Goal: Task Accomplishment & Management: Complete application form

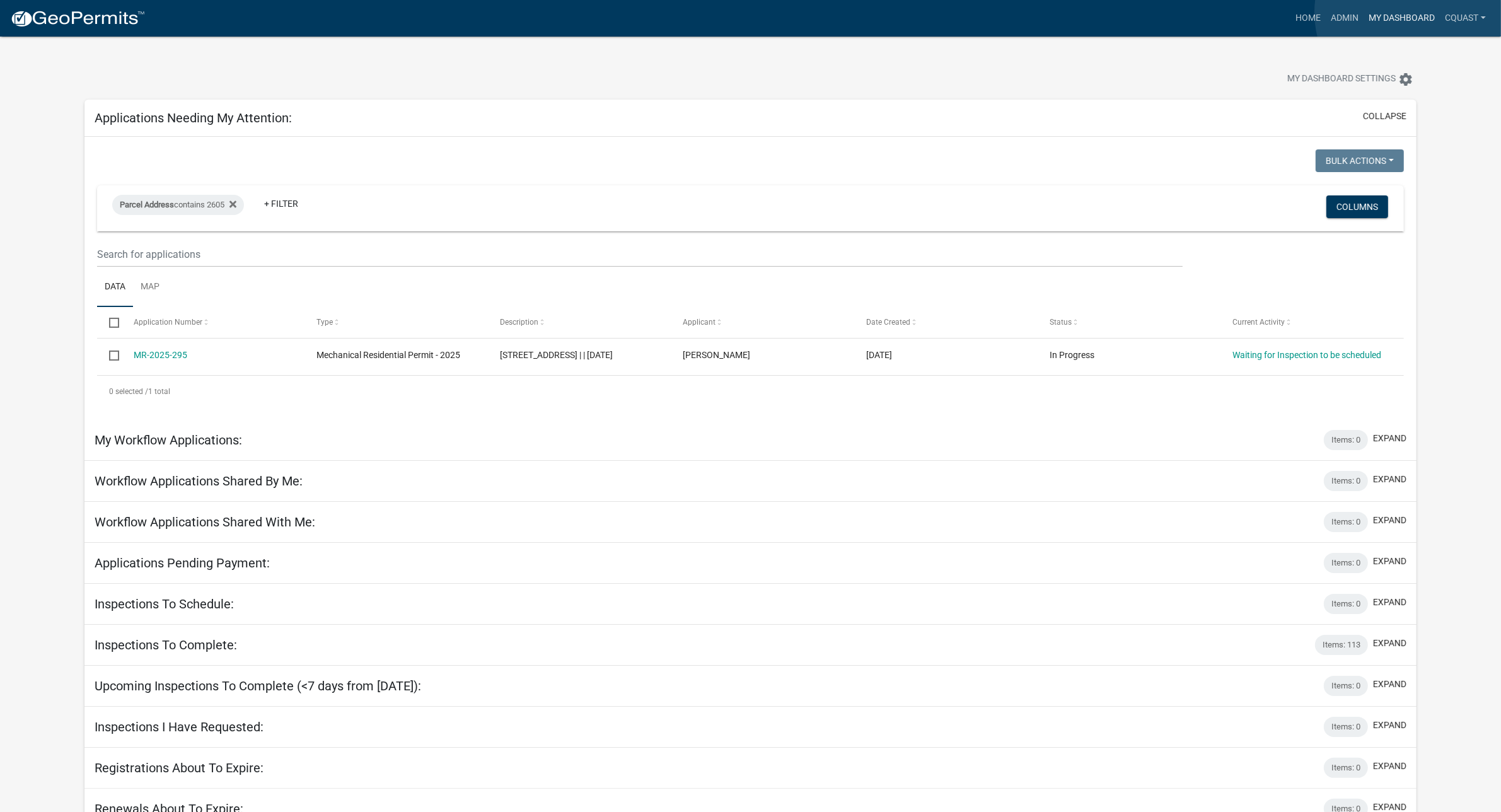
click at [1308, 13] on link "My Dashboard" at bounding box center [1401, 18] width 76 height 24
click at [241, 202] on div "Parcel Address contains 2605" at bounding box center [178, 205] width 132 height 21
click at [233, 199] on icon at bounding box center [233, 204] width 7 height 10
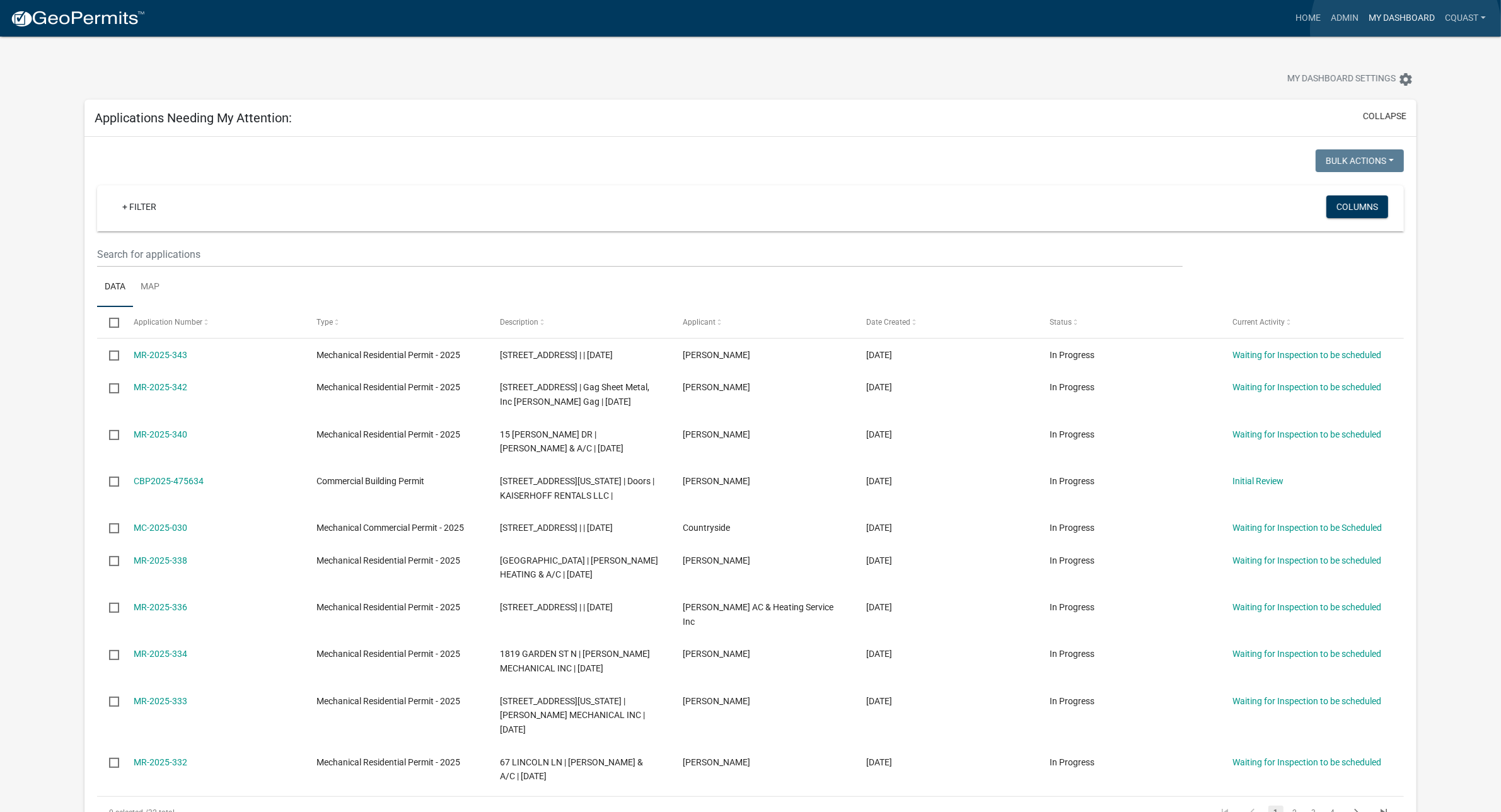
click at [1308, 29] on link "My Dashboard" at bounding box center [1401, 18] width 76 height 24
click at [1308, 17] on link "Home" at bounding box center [1307, 18] width 35 height 24
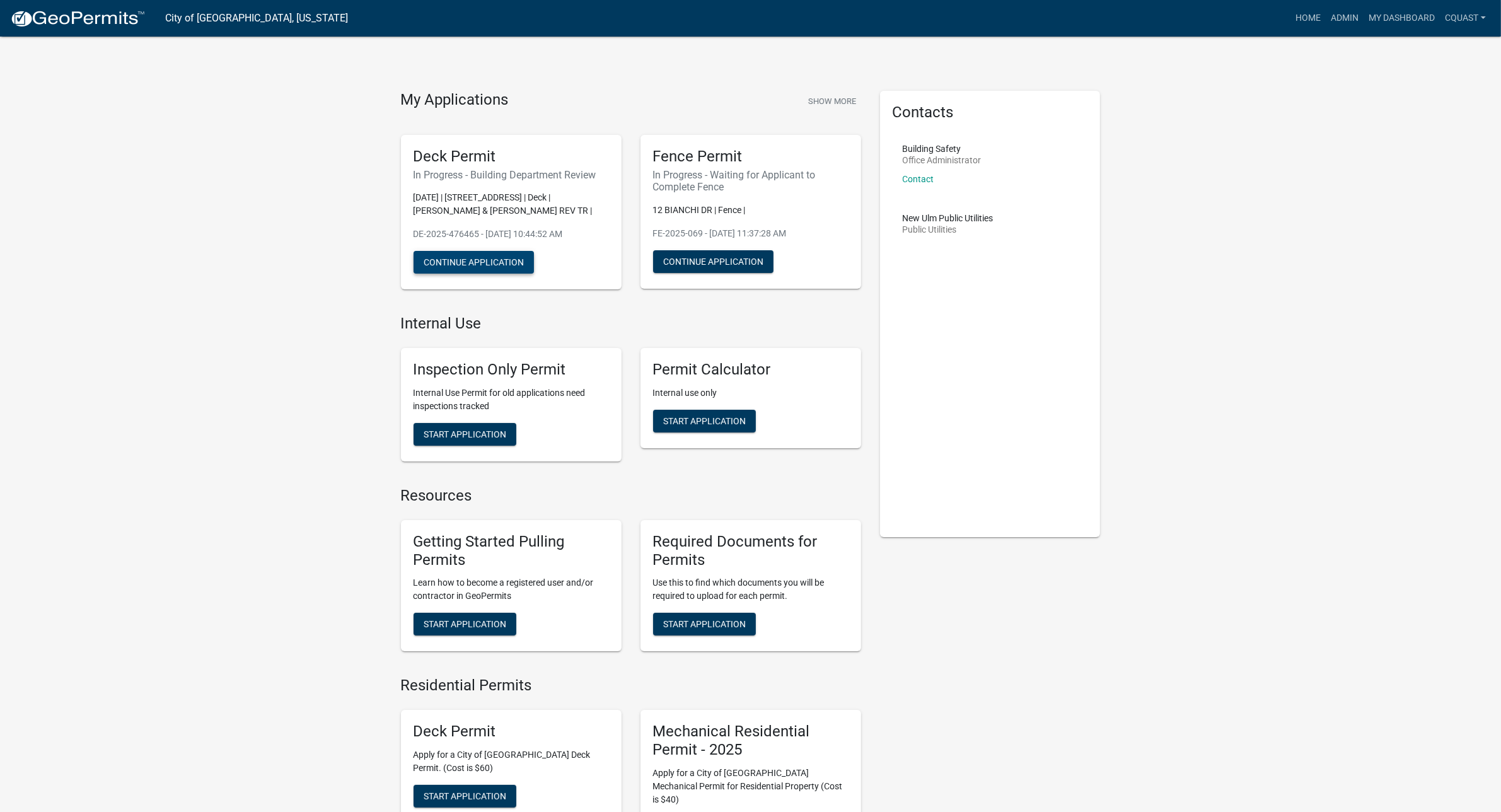
click at [507, 266] on button "Continue Application" at bounding box center [474, 262] width 121 height 22
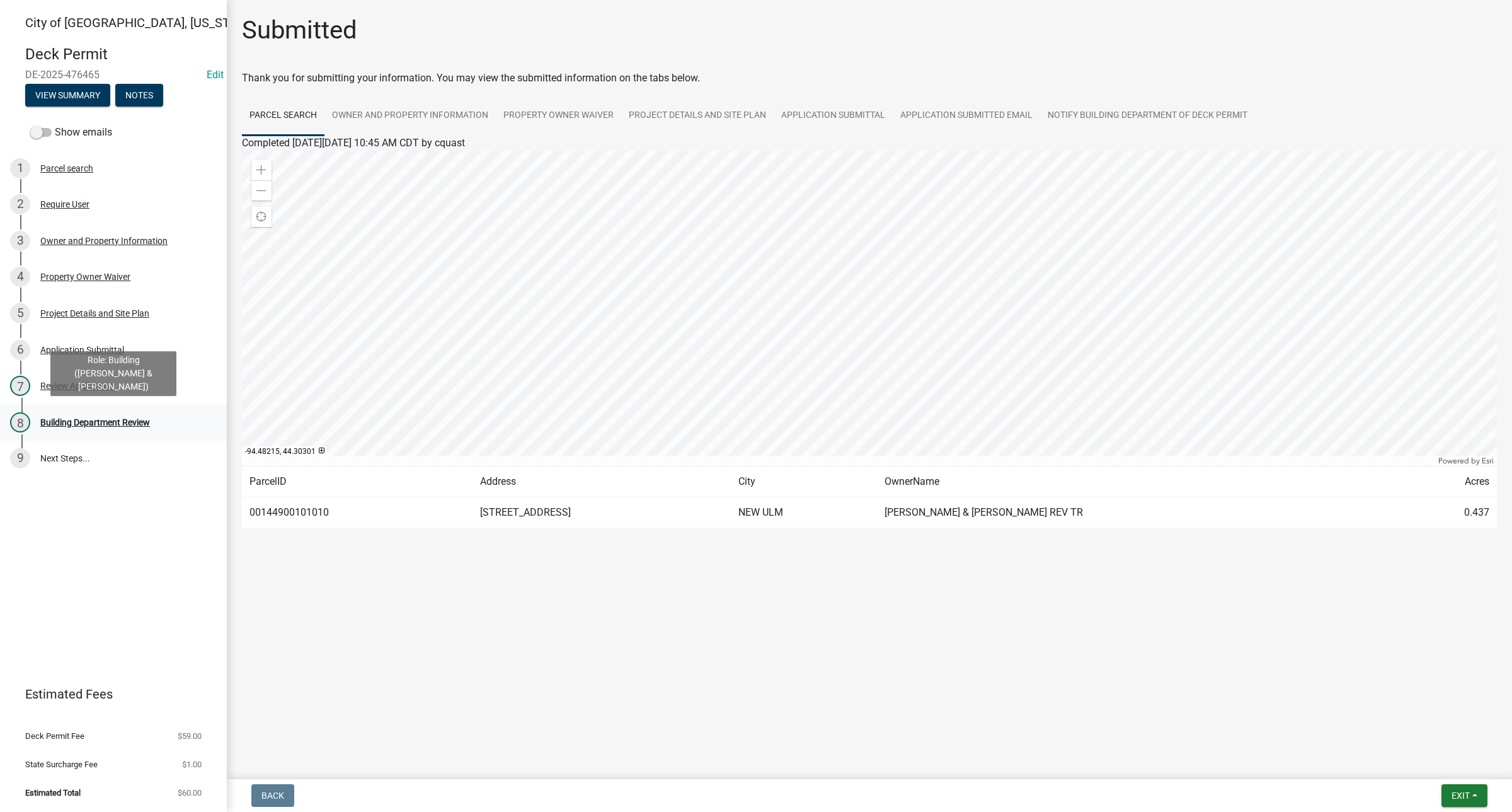
click at [80, 418] on div "Building Department Review" at bounding box center [95, 422] width 110 height 9
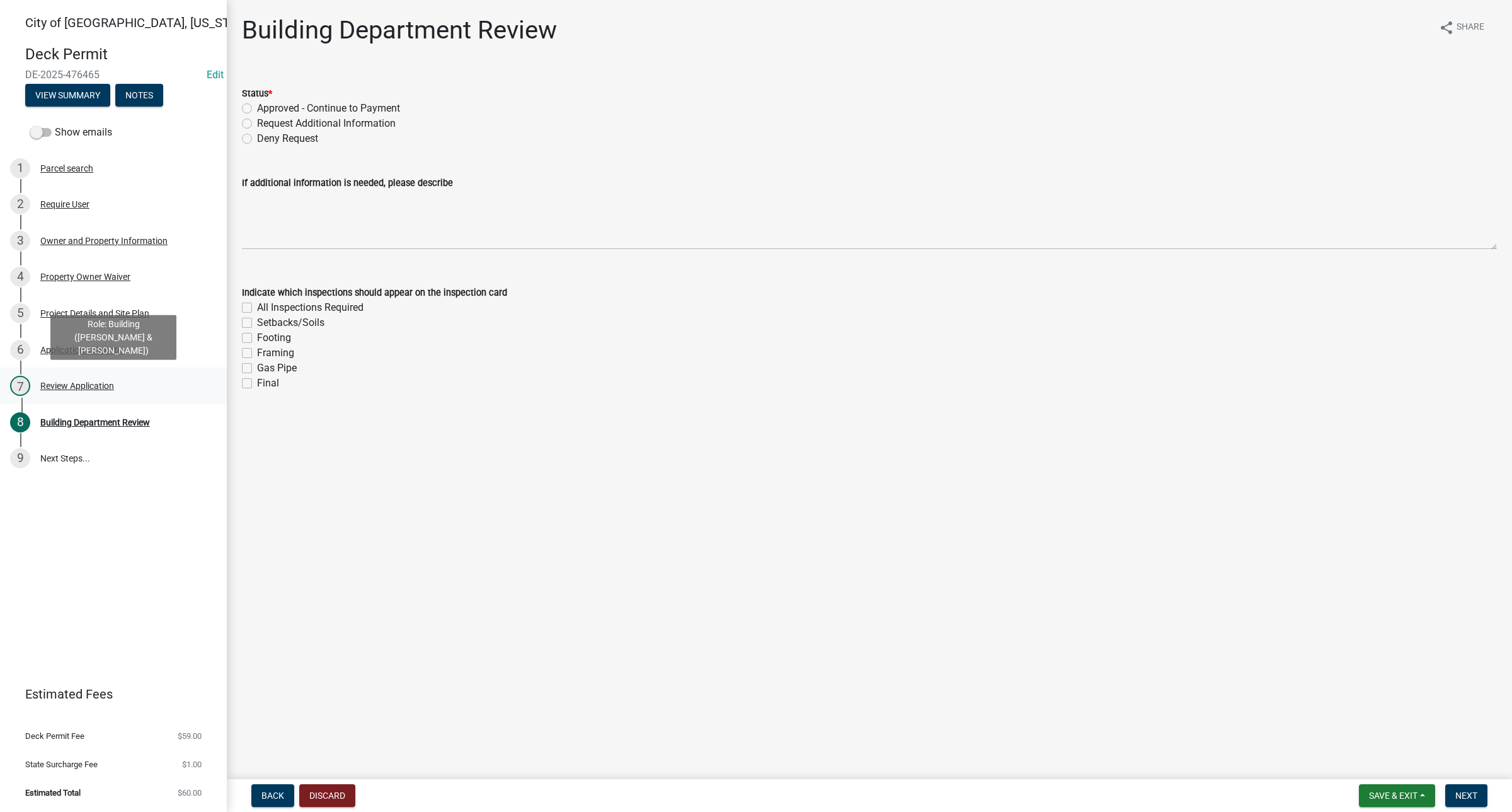
click at [84, 378] on div "7 Review Application" at bounding box center [109, 385] width 197 height 21
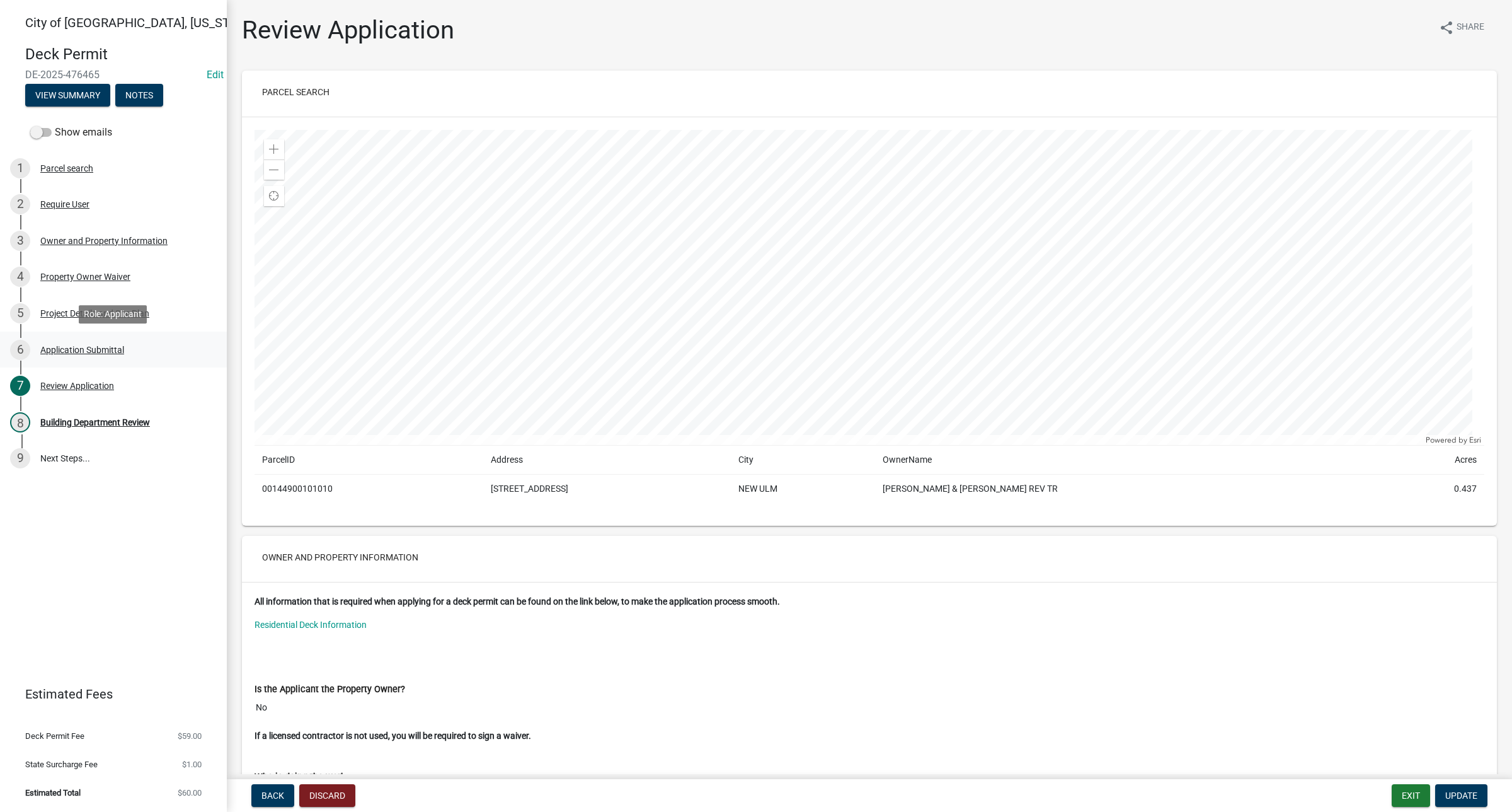
click at [63, 345] on div "Application Submittal" at bounding box center [82, 349] width 84 height 9
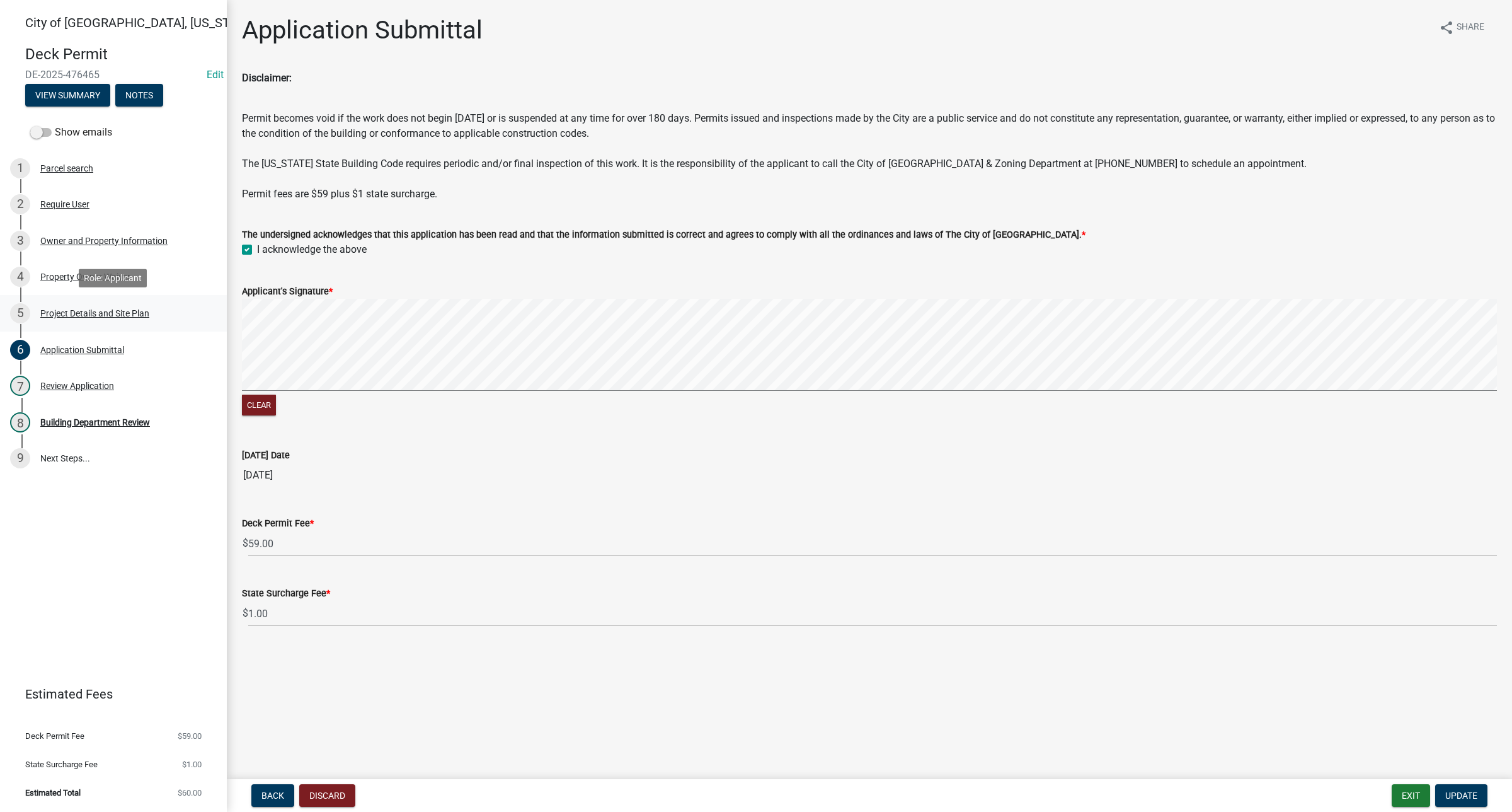
click at [152, 319] on div "5 Project Details and Site Plan" at bounding box center [109, 313] width 197 height 21
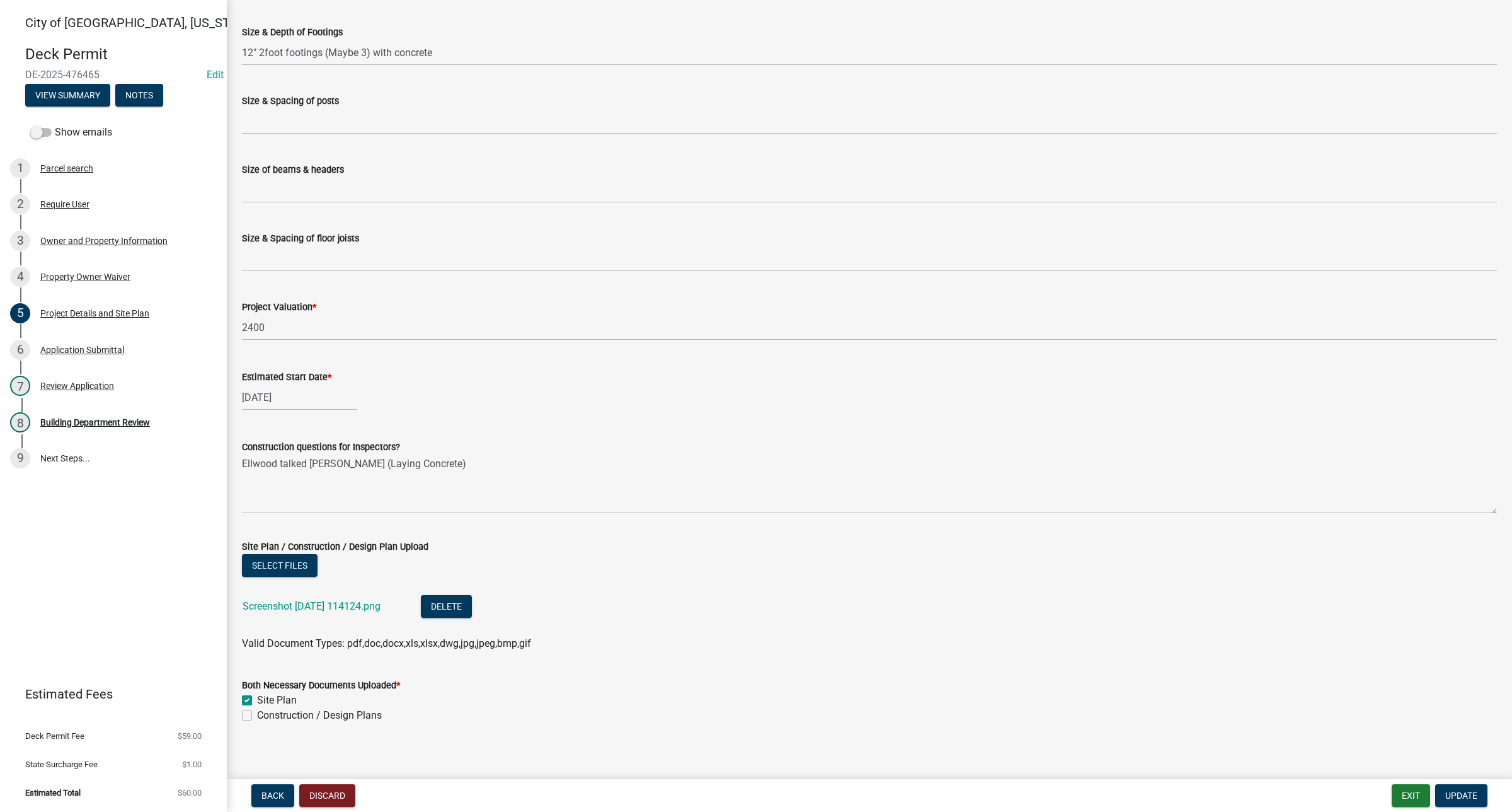
scroll to position [452, 0]
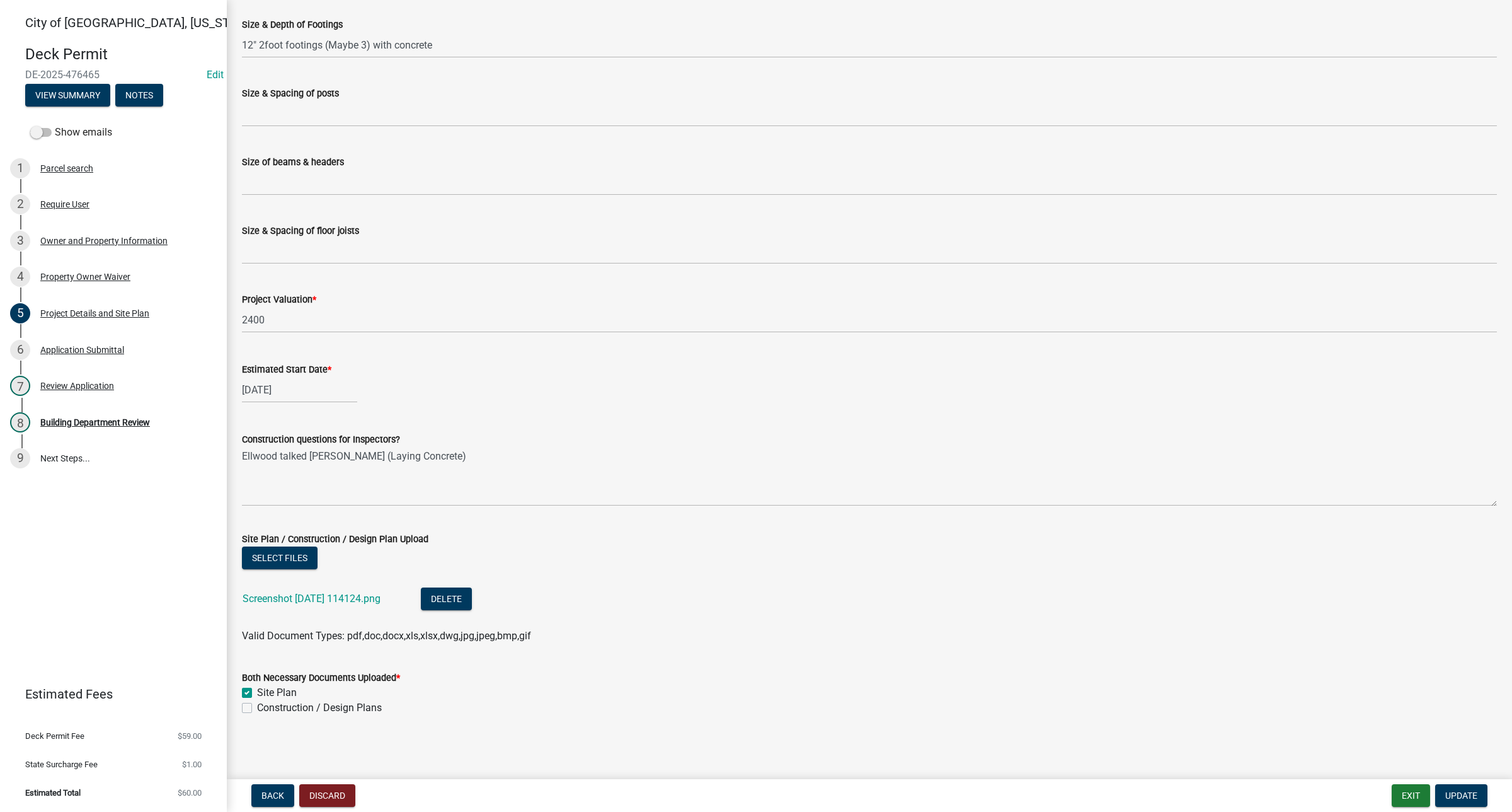
click at [257, 528] on label "Construction / Design Plans" at bounding box center [319, 708] width 125 height 15
click at [257, 528] on input "Construction / Design Plans" at bounding box center [261, 704] width 9 height 9
checkbox input "true"
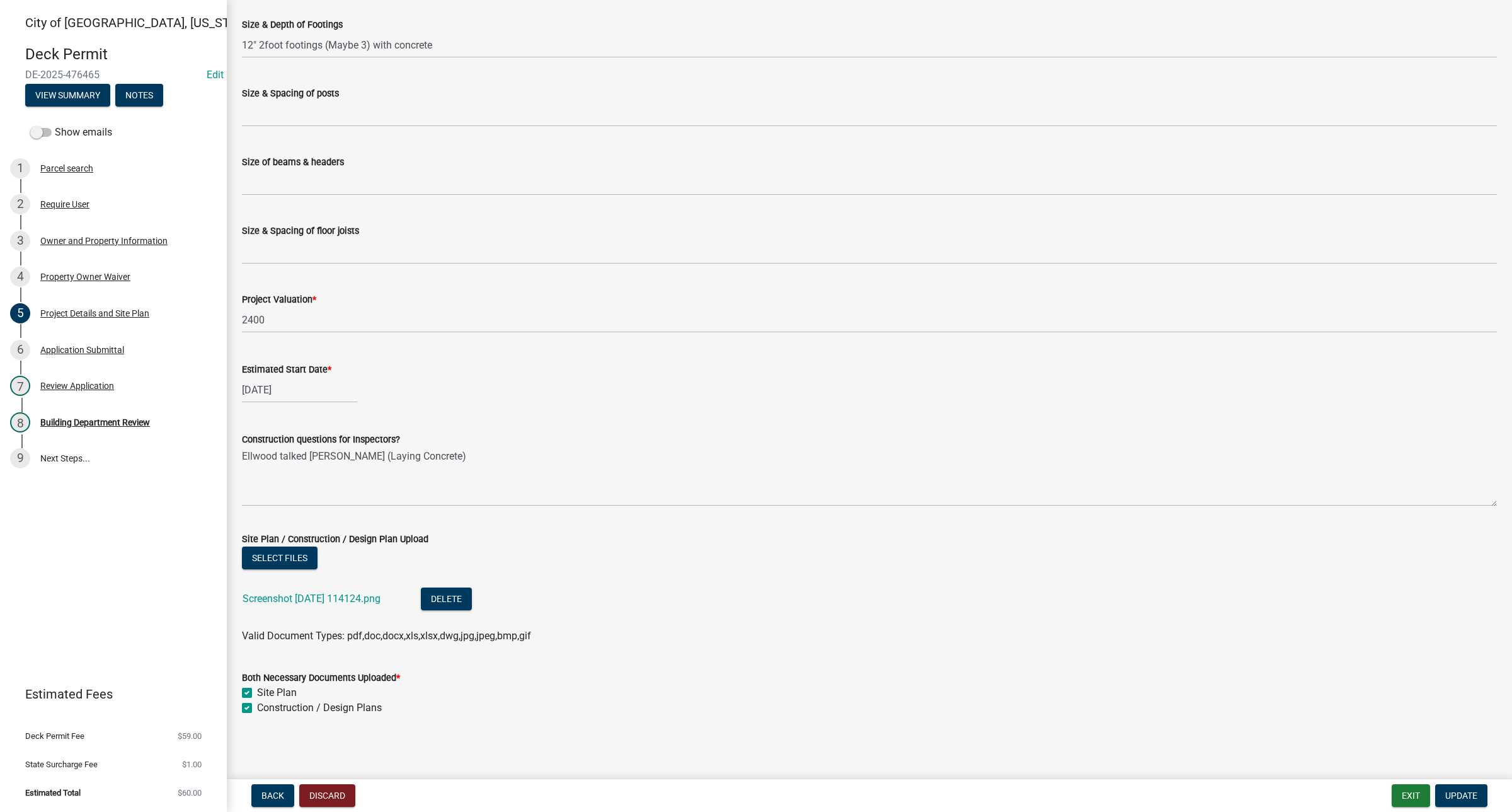
click at [257, 528] on label "Site Plan" at bounding box center [277, 693] width 39 height 15
click at [257, 528] on input "Site Plan" at bounding box center [261, 690] width 9 height 9
checkbox input "false"
checkbox input "true"
click at [472, 528] on button "Delete" at bounding box center [446, 599] width 51 height 22
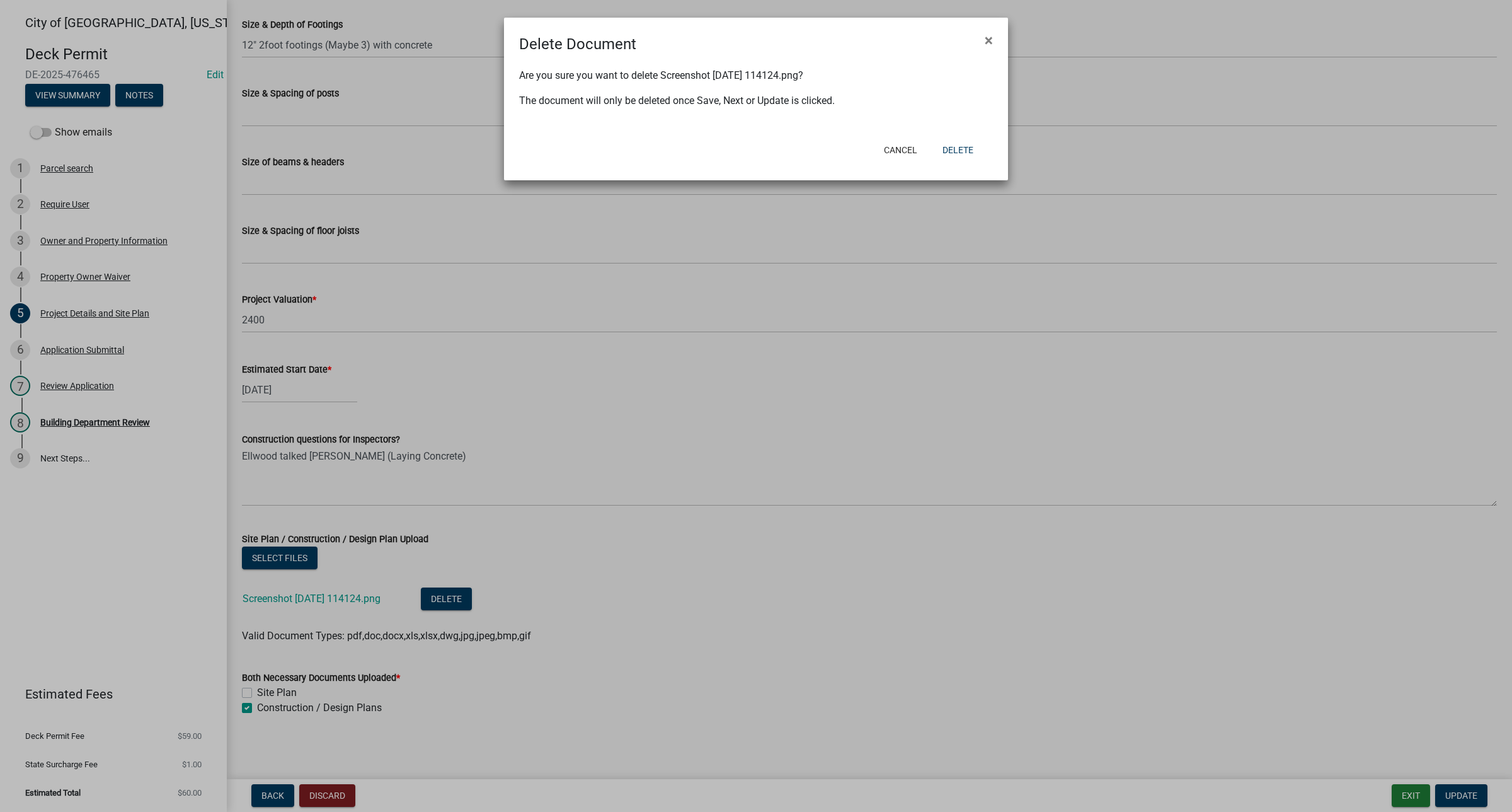
click at [961, 137] on div "Cancel Delete" at bounding box center [838, 150] width 311 height 33
click at [936, 156] on button "Delete" at bounding box center [958, 150] width 51 height 22
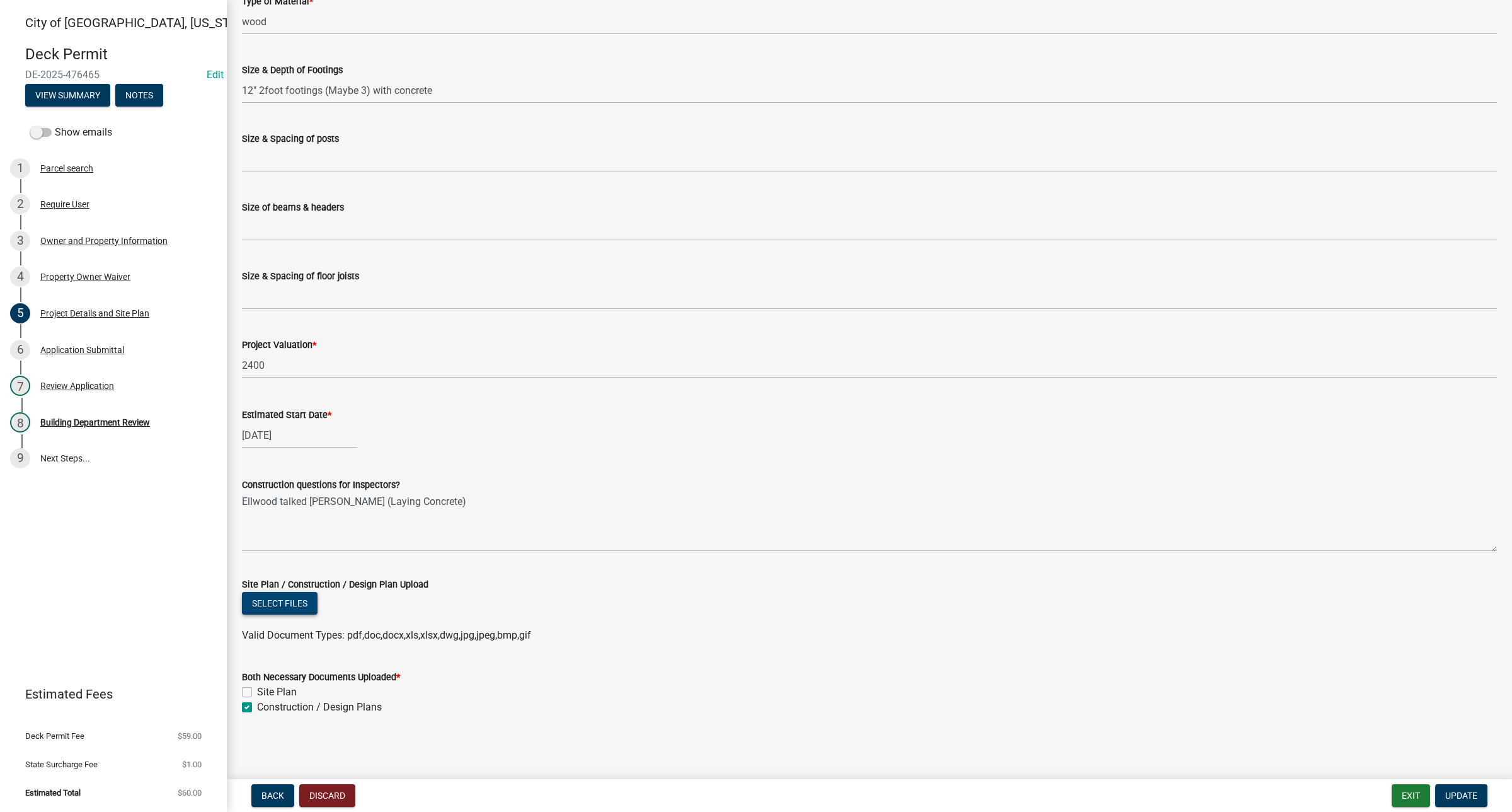
click at [249, 528] on button "Select files" at bounding box center [280, 603] width 75 height 22
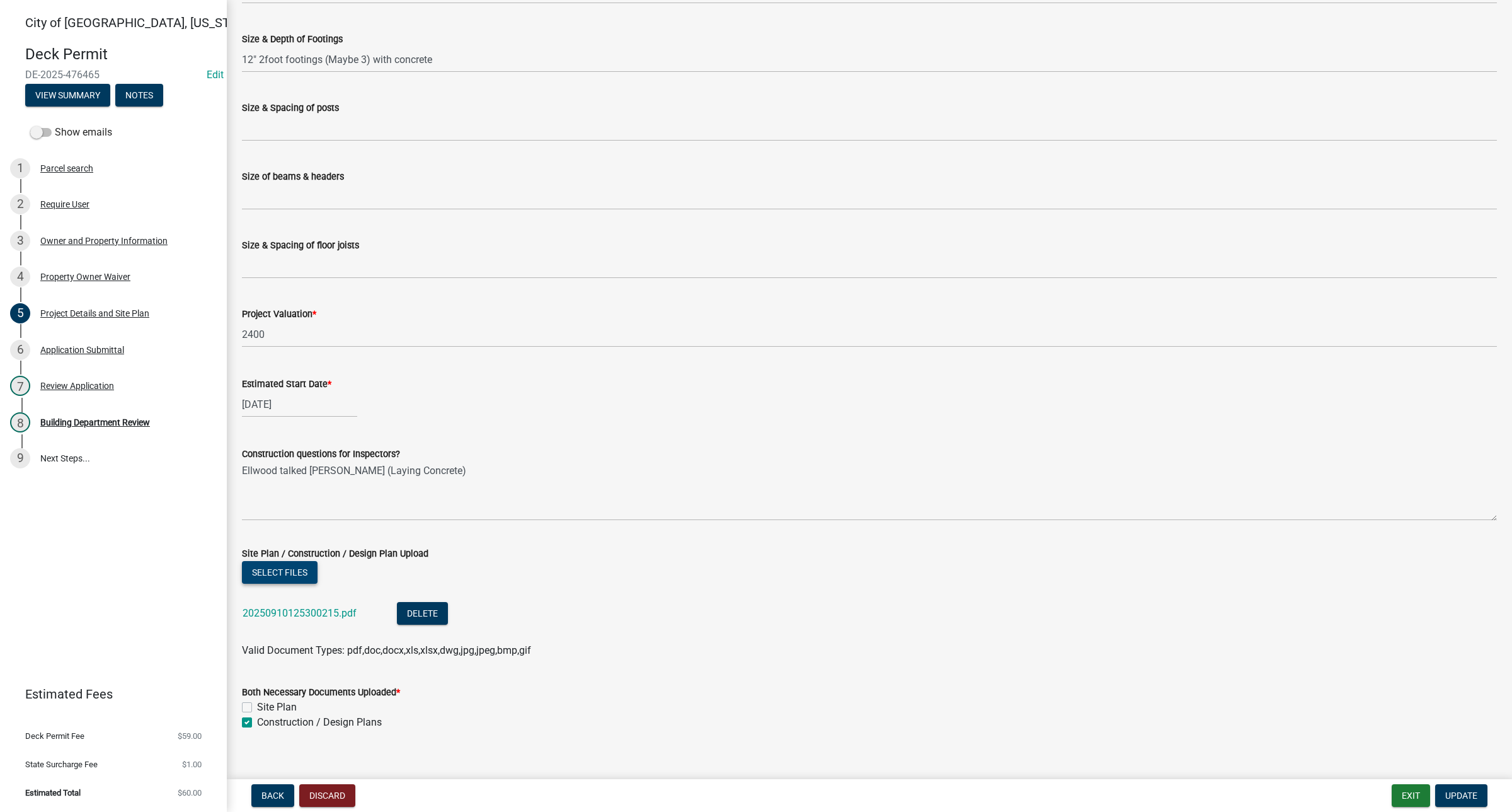
scroll to position [452, 0]
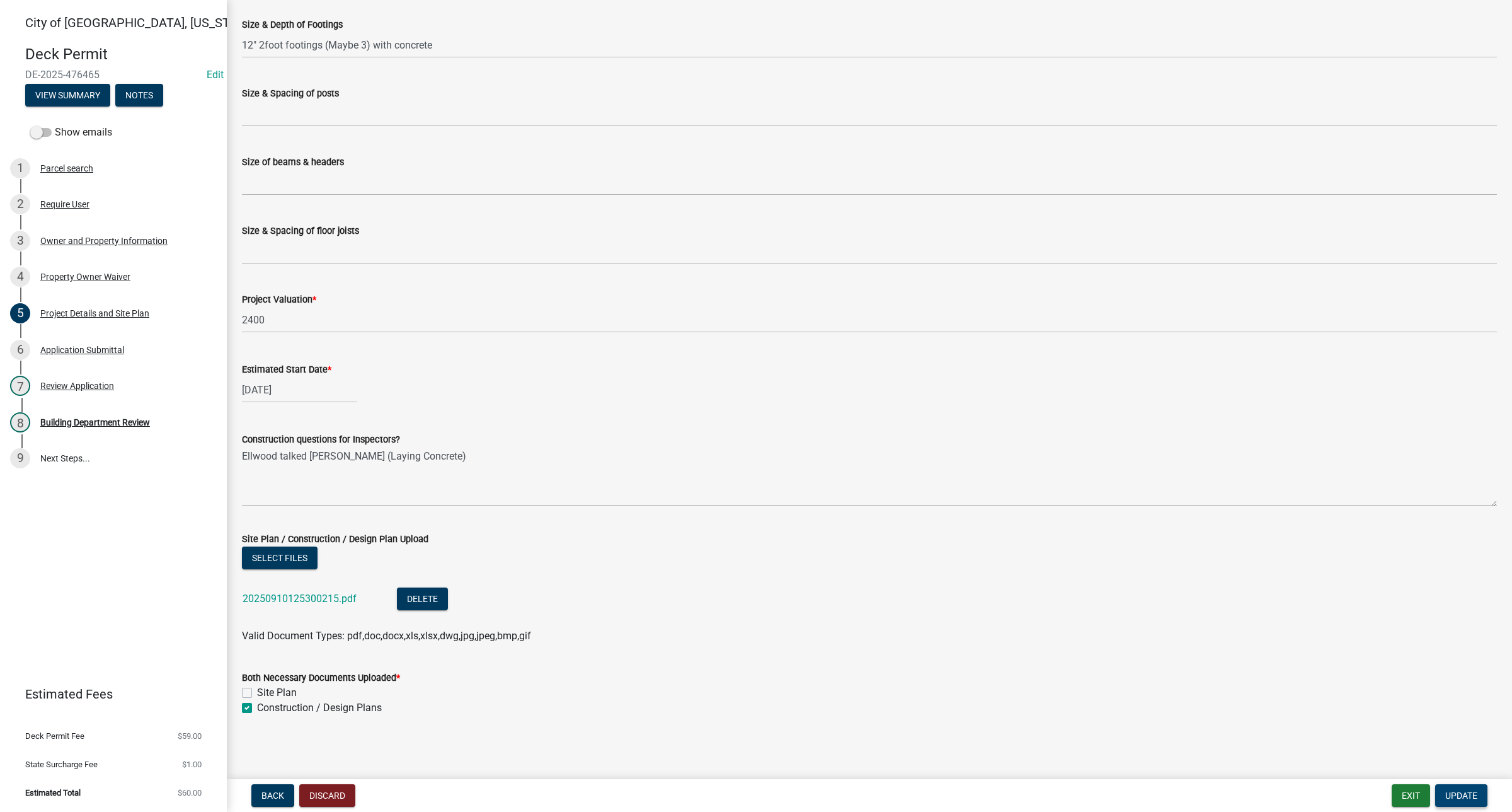
click at [1307, 528] on span "Update" at bounding box center [1461, 796] width 33 height 10
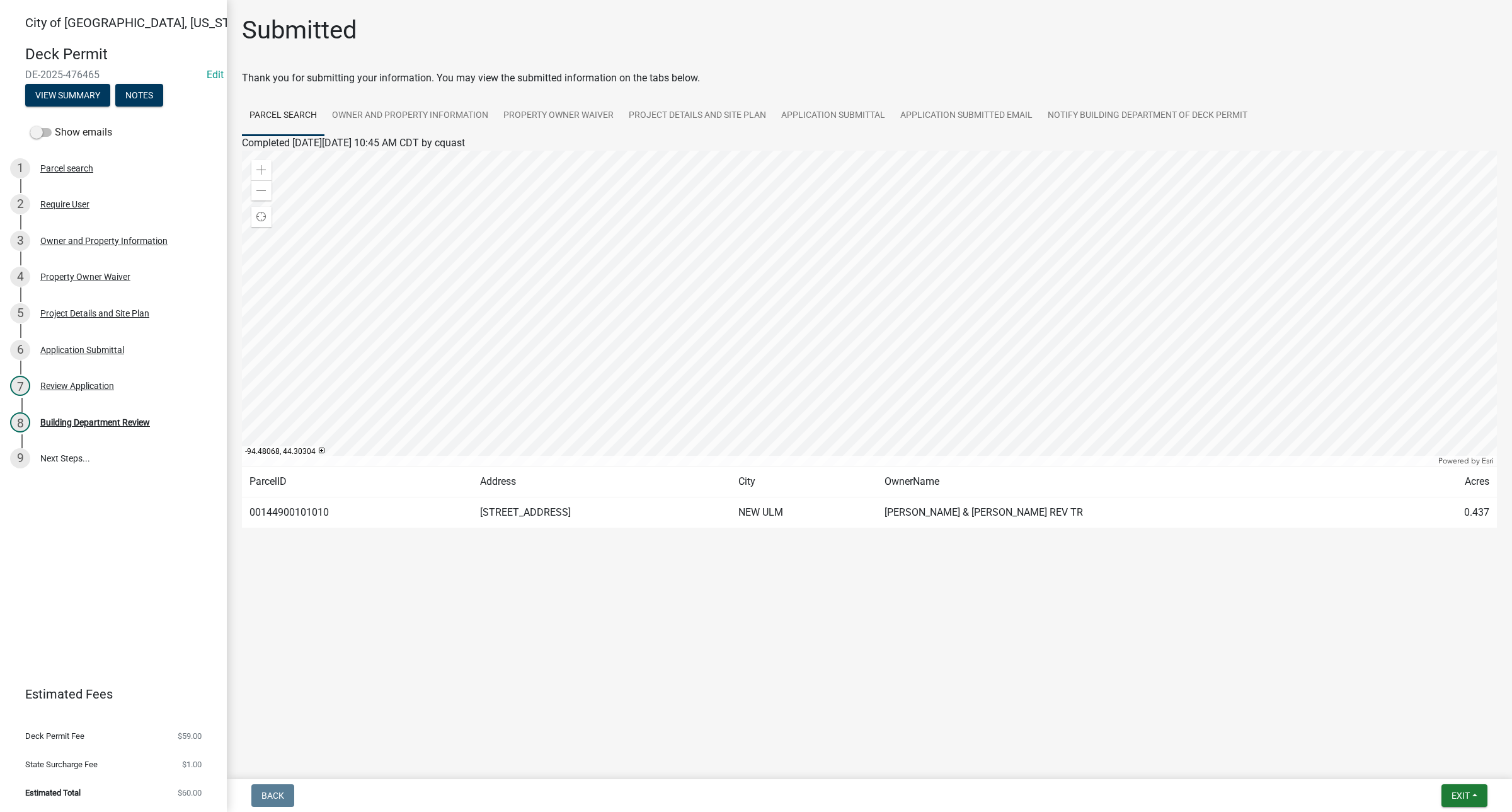
click at [931, 528] on main "Submitted Thank you for submitting your information. You may view the submitted…" at bounding box center [869, 386] width 1285 height 773
click at [82, 156] on link "1 Parcel search" at bounding box center [113, 168] width 227 height 37
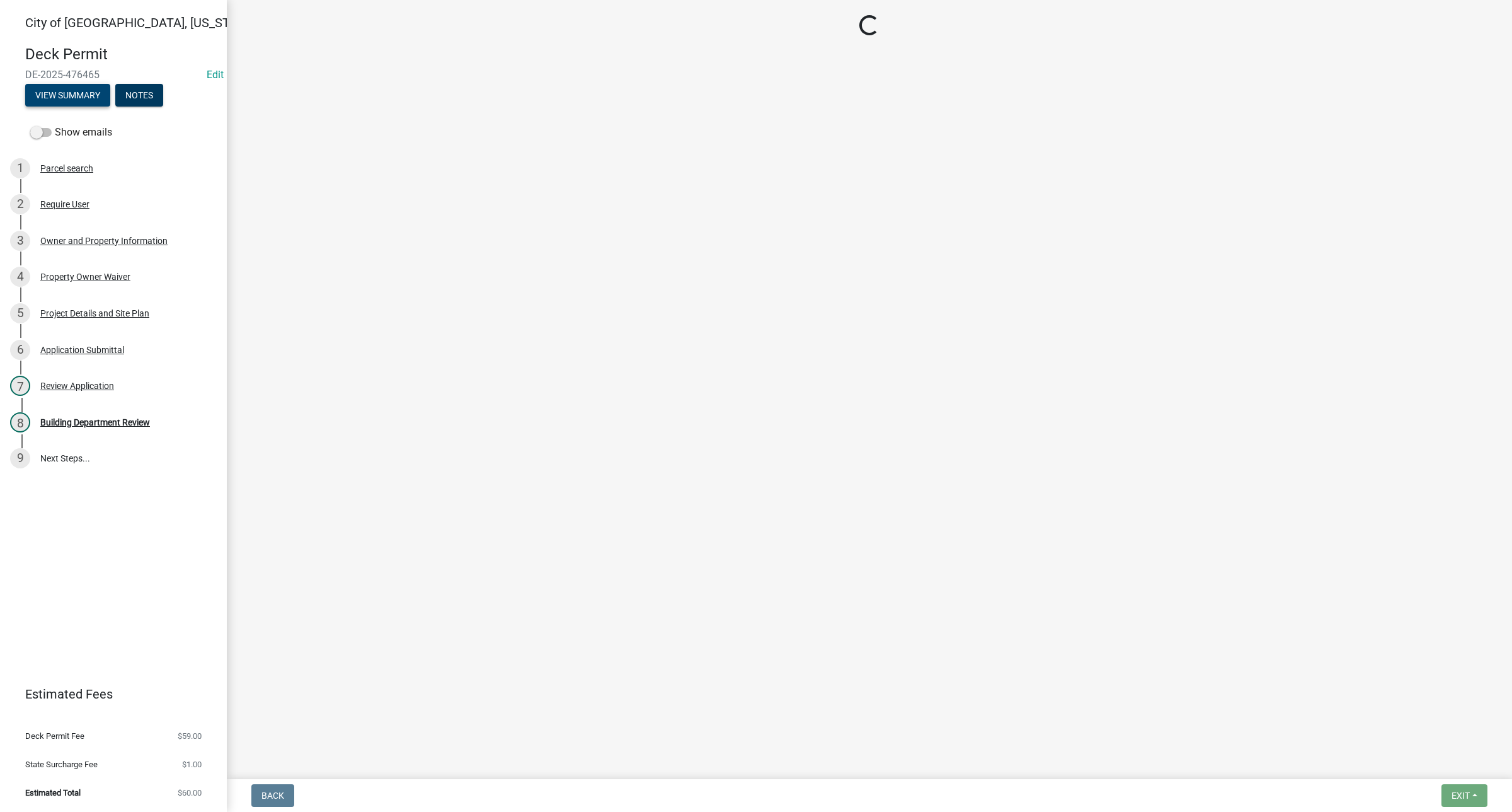
click at [83, 94] on button "View Summary" at bounding box center [67, 95] width 85 height 22
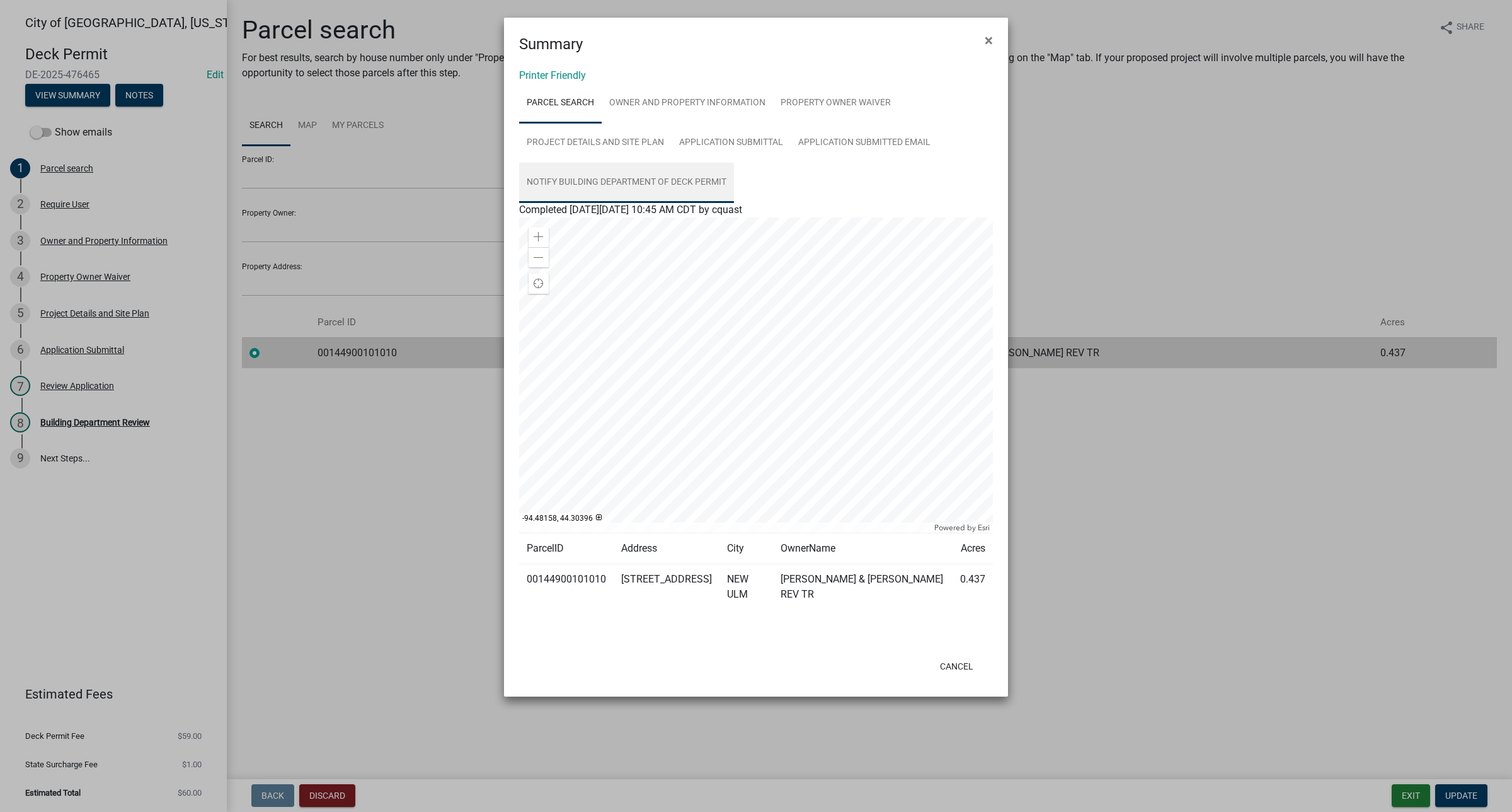
click at [692, 189] on link "Notify Building Department of Deck Permit" at bounding box center [626, 182] width 215 height 40
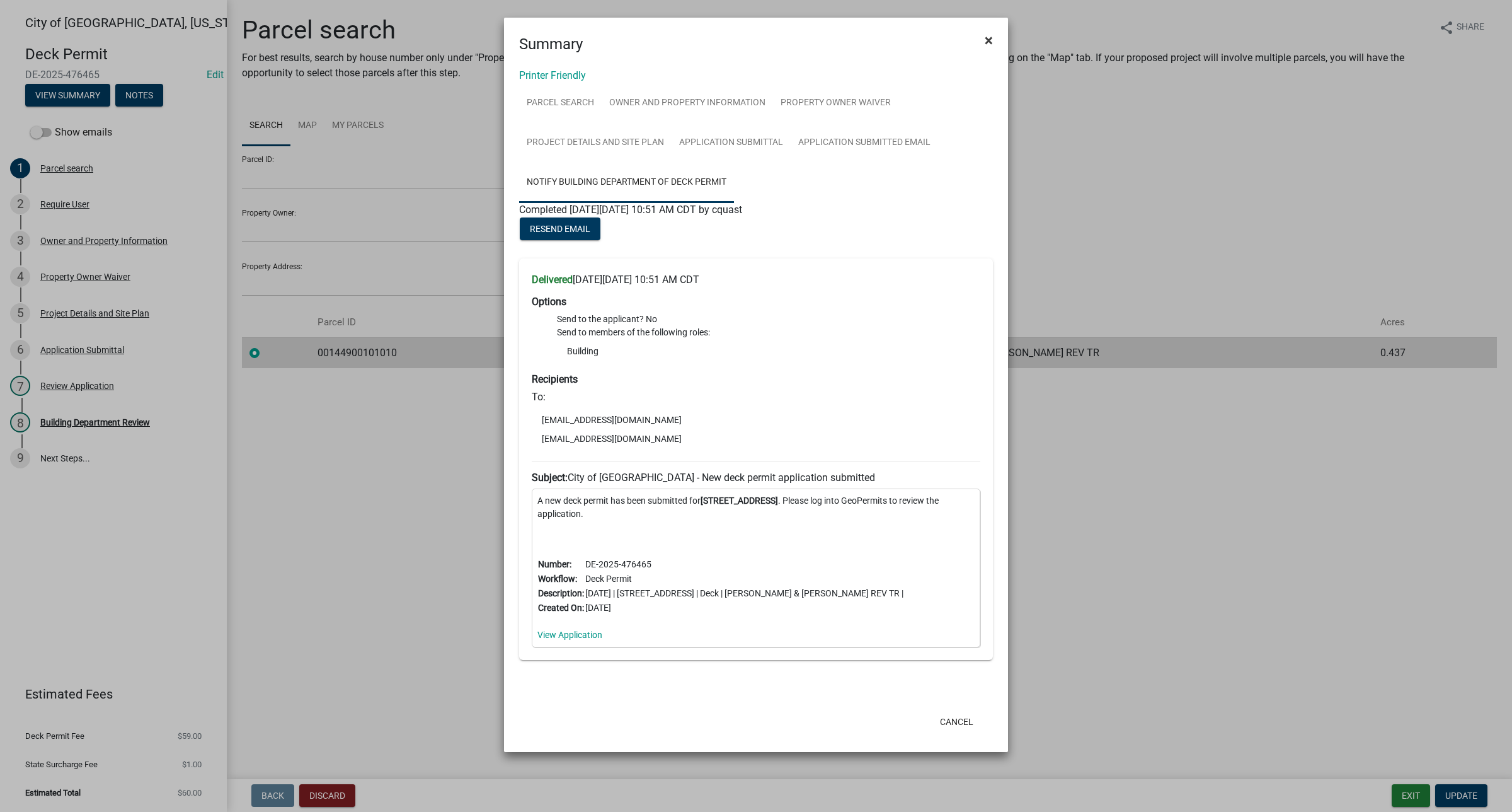
click at [997, 39] on button "×" at bounding box center [988, 39] width 28 height 35
